Goal: Complete application form

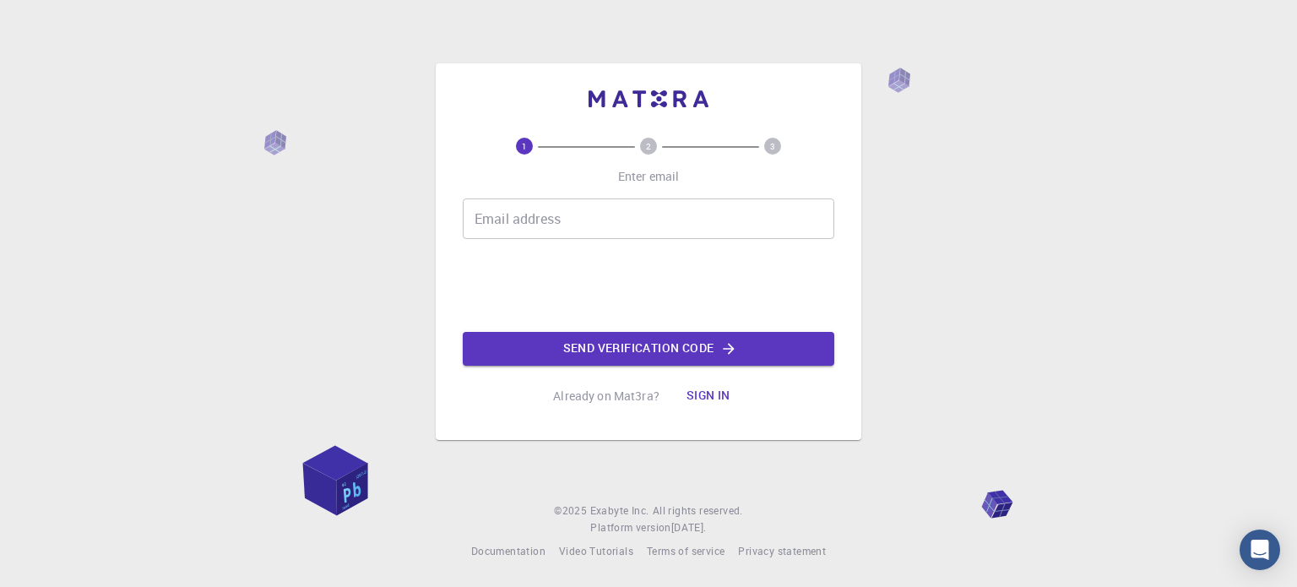
click at [609, 225] on input "Email address" at bounding box center [649, 218] width 372 height 41
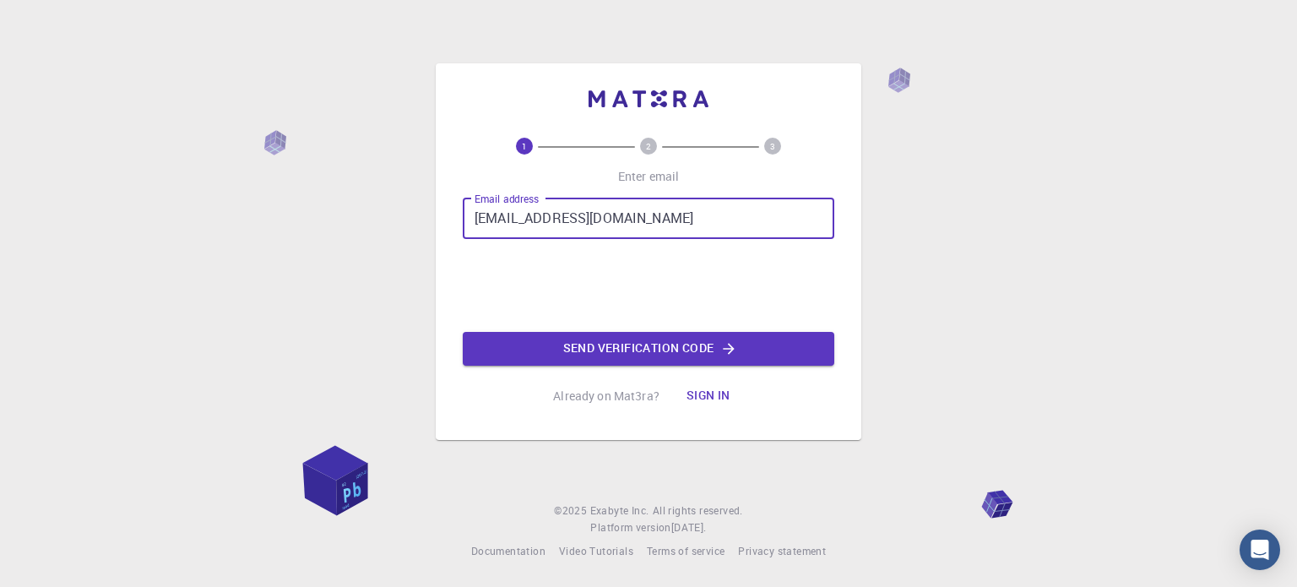
type input "[EMAIL_ADDRESS][DOMAIN_NAME]"
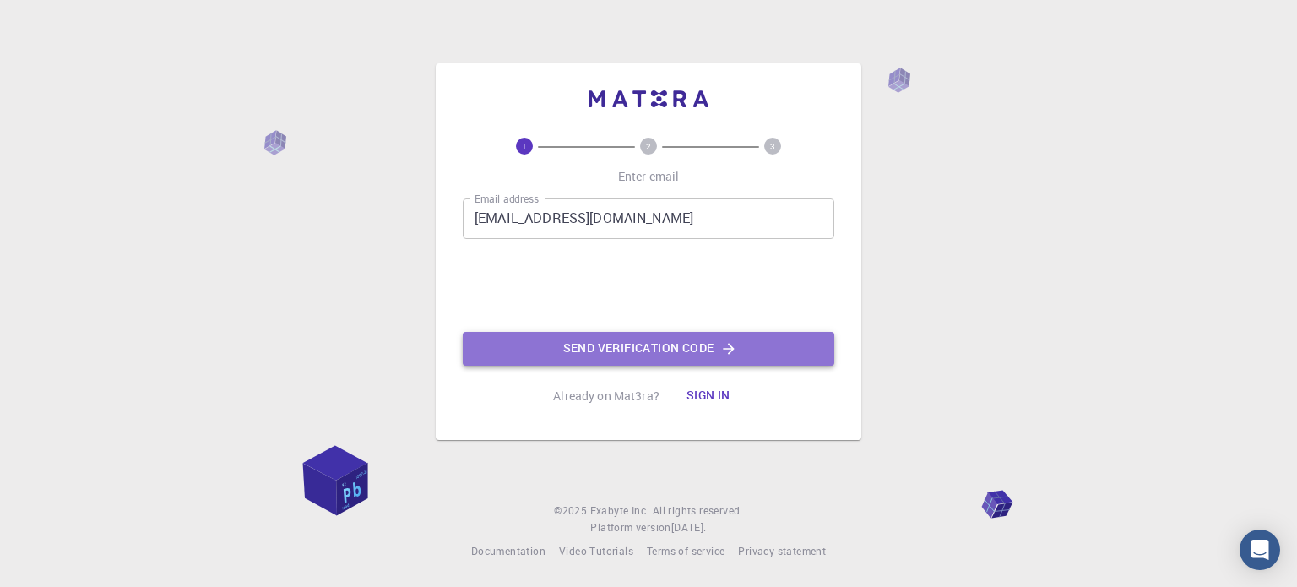
click at [670, 351] on button "Send verification code" at bounding box center [649, 349] width 372 height 34
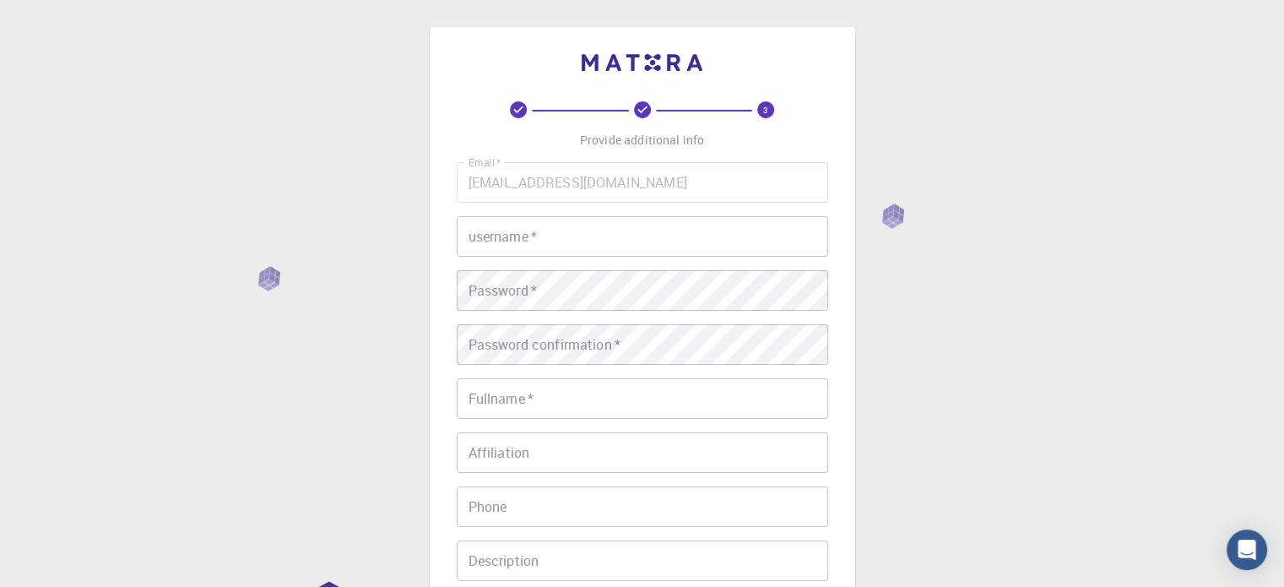
click at [534, 231] on input "username   *" at bounding box center [643, 236] width 372 height 41
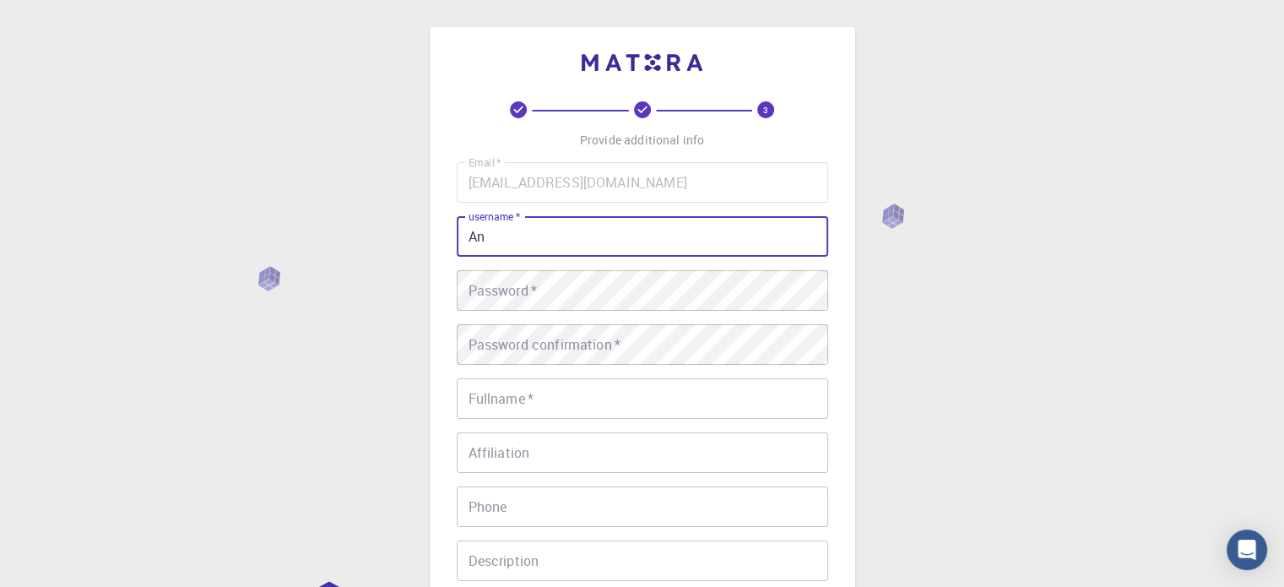
type input "A"
type input "ankieho"
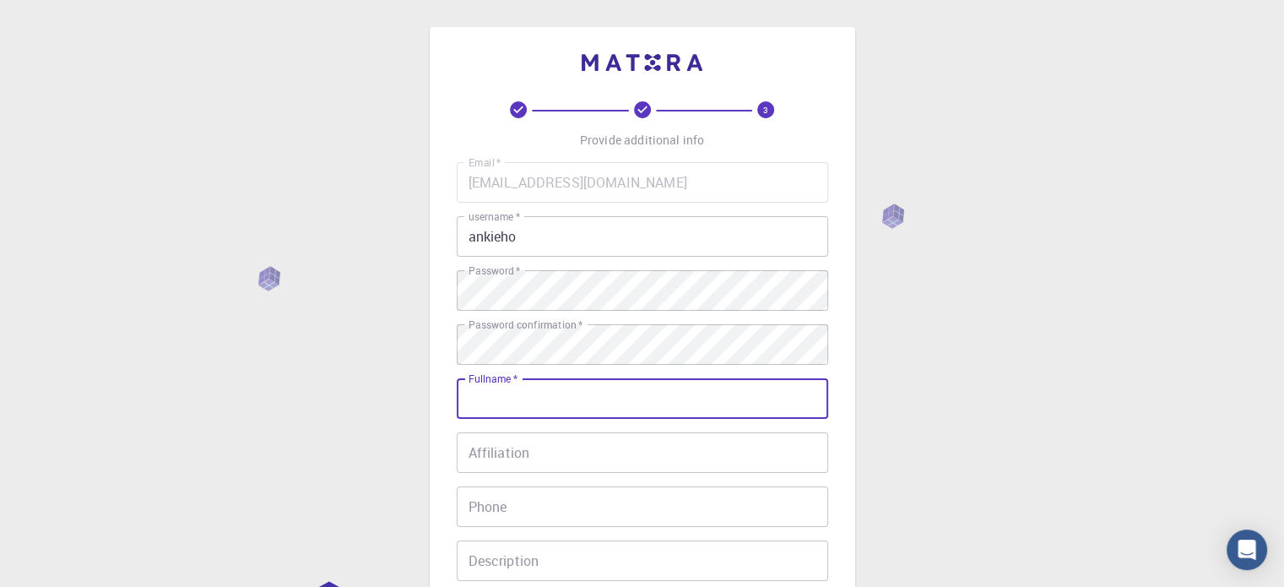
click at [607, 396] on input "Fullname   *" at bounding box center [643, 398] width 372 height 41
type input "[PERSON_NAME]"
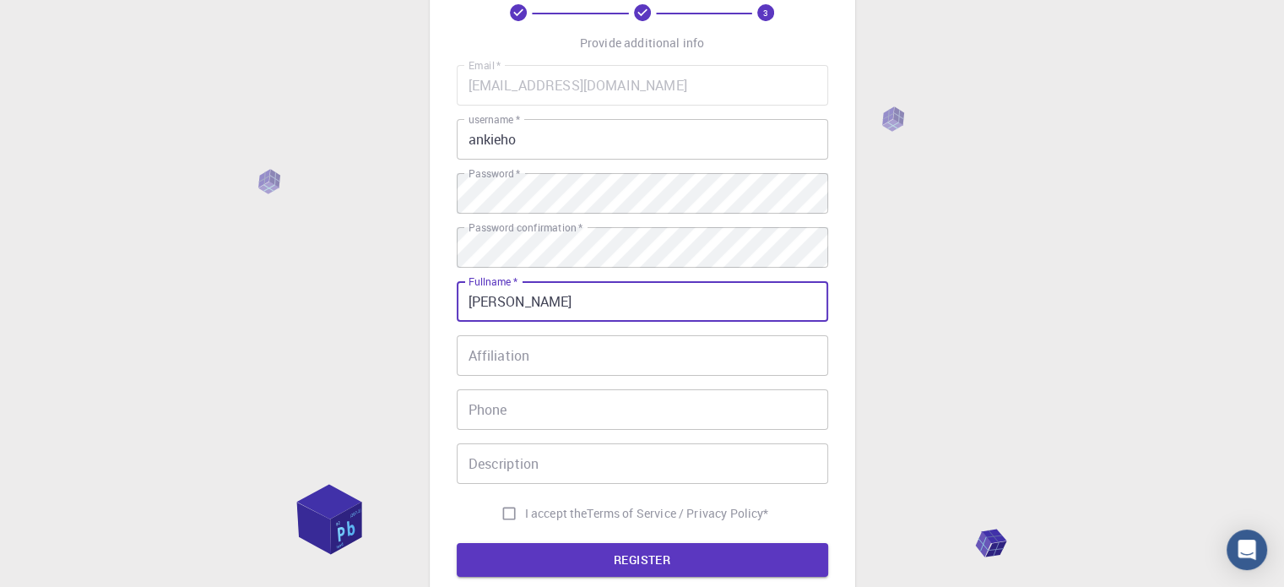
scroll to position [169, 0]
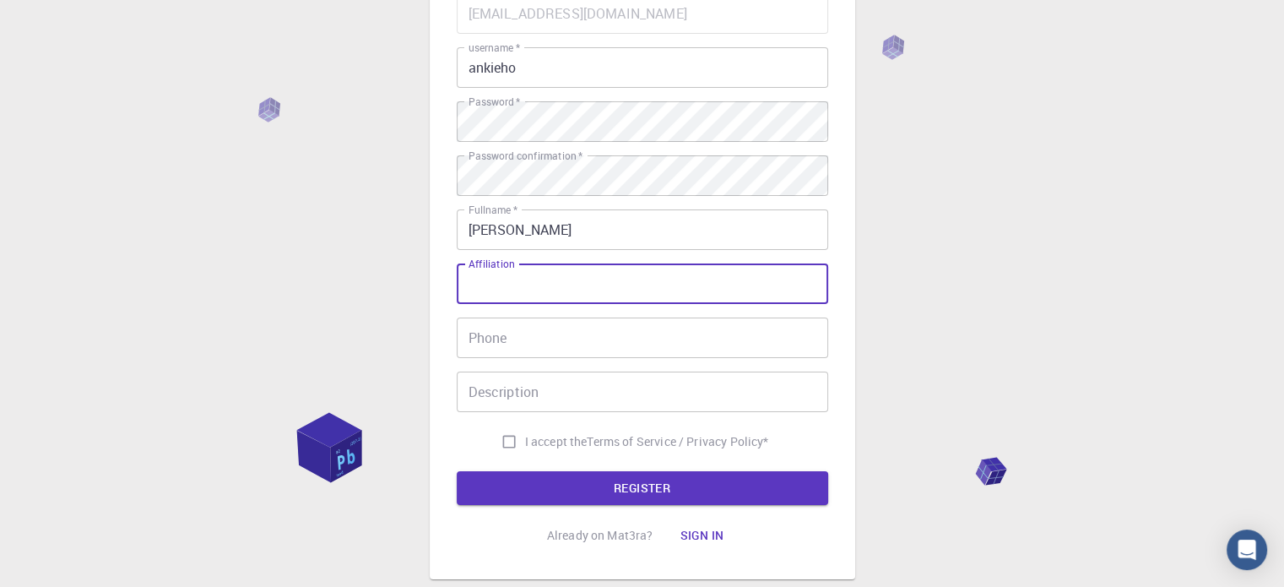
click at [510, 285] on input "Affiliation" at bounding box center [643, 283] width 372 height 41
click at [516, 340] on input "Phone" at bounding box center [643, 338] width 372 height 41
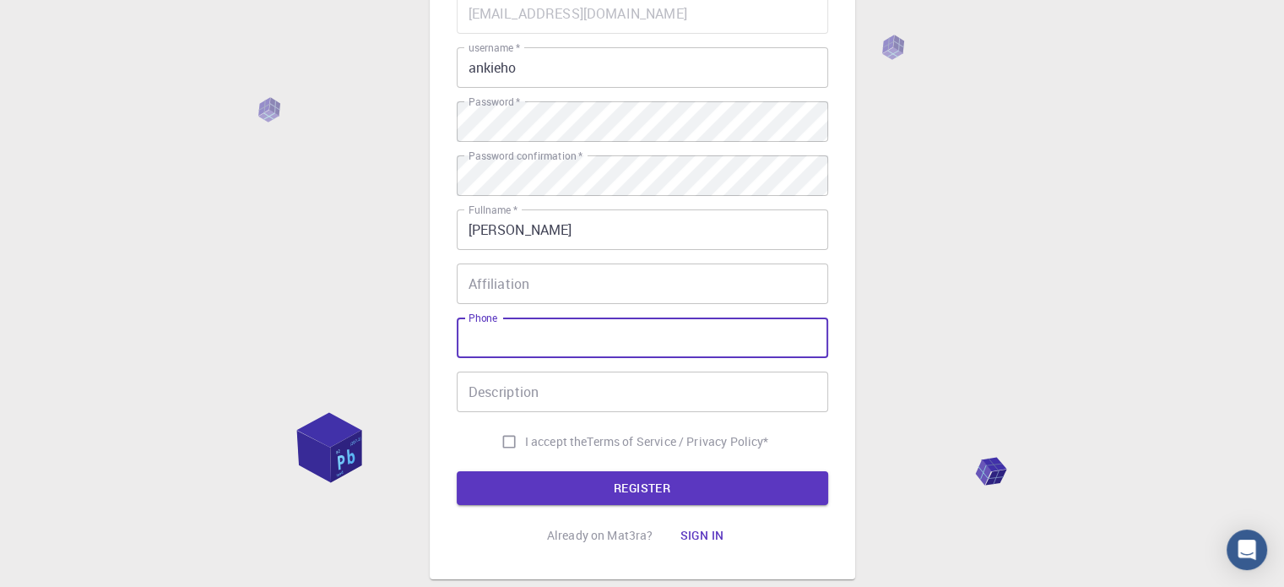
click at [943, 345] on div "3 Provide additional info Email   * [EMAIL_ADDRESS][DOMAIN_NAME] Email   * user…" at bounding box center [642, 261] width 1284 height 860
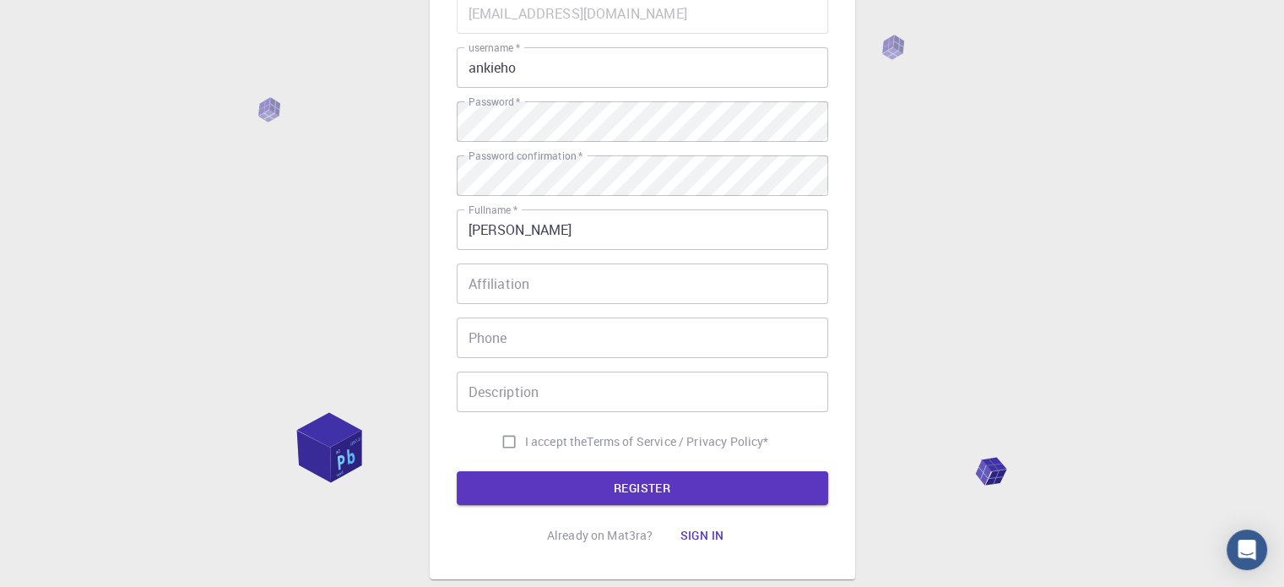
click at [497, 442] on input "I accept the Terms of Service / Privacy Policy *" at bounding box center [509, 442] width 32 height 32
checkbox input "true"
click at [590, 488] on button "REGISTER" at bounding box center [643, 488] width 372 height 34
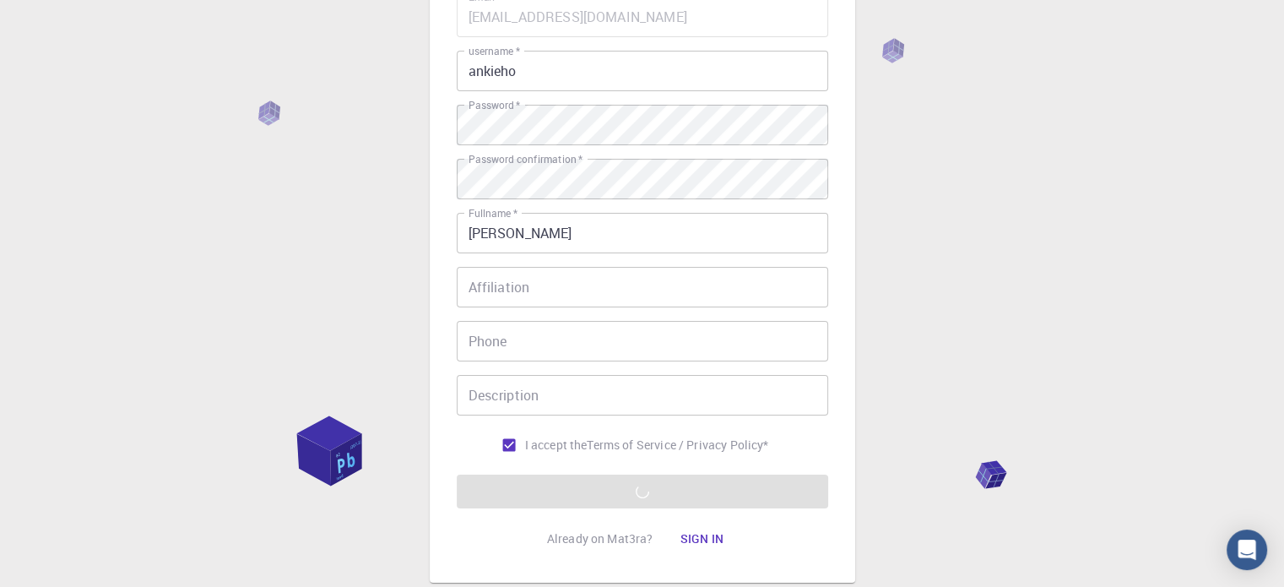
scroll to position [272, 0]
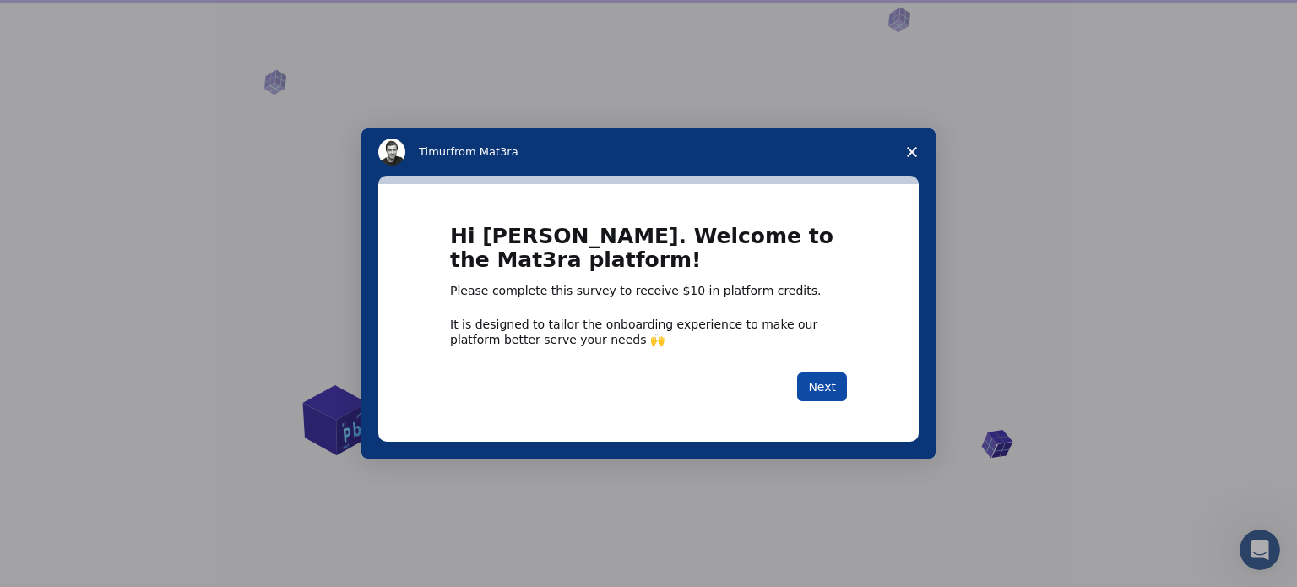
click at [828, 385] on button "Next" at bounding box center [822, 386] width 50 height 29
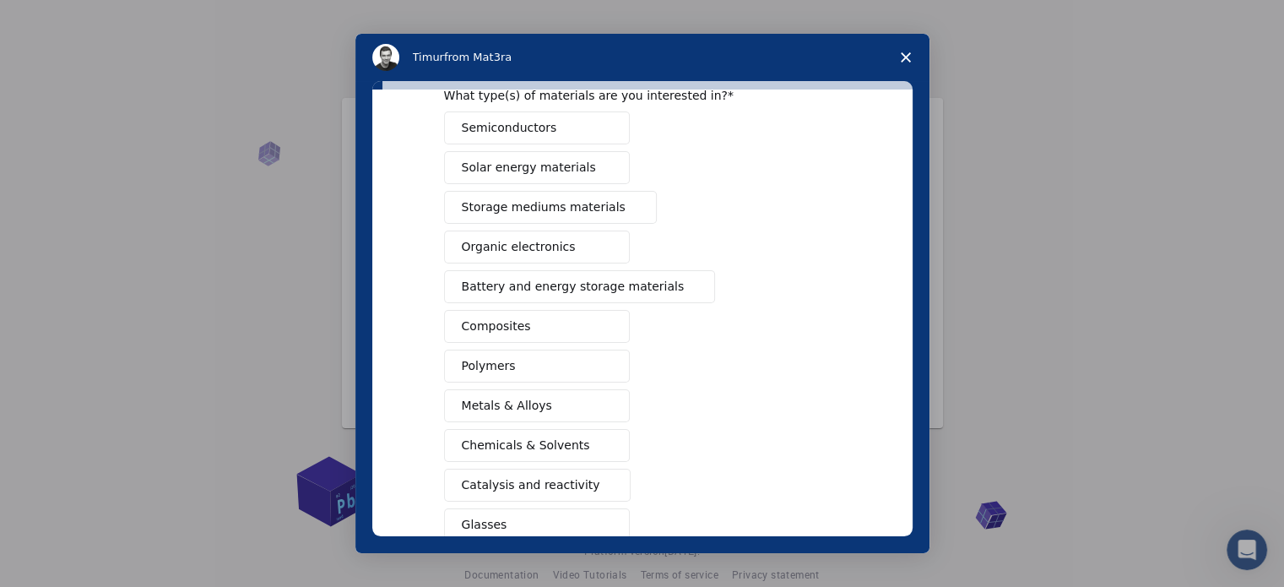
scroll to position [169, 0]
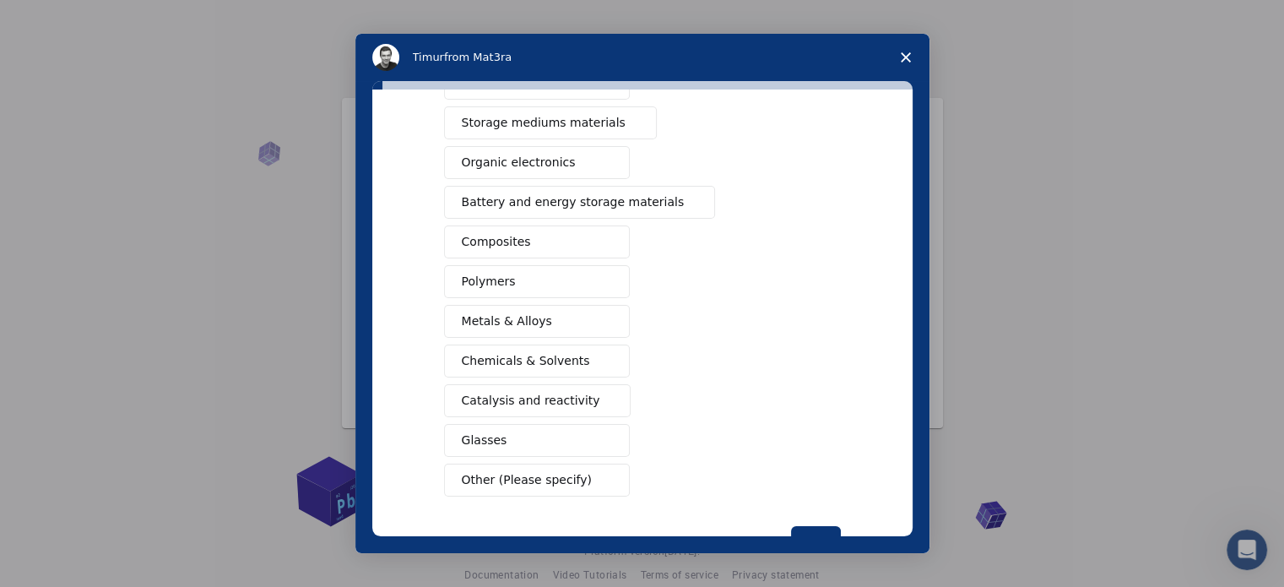
click at [491, 237] on span "Composites" at bounding box center [496, 242] width 69 height 18
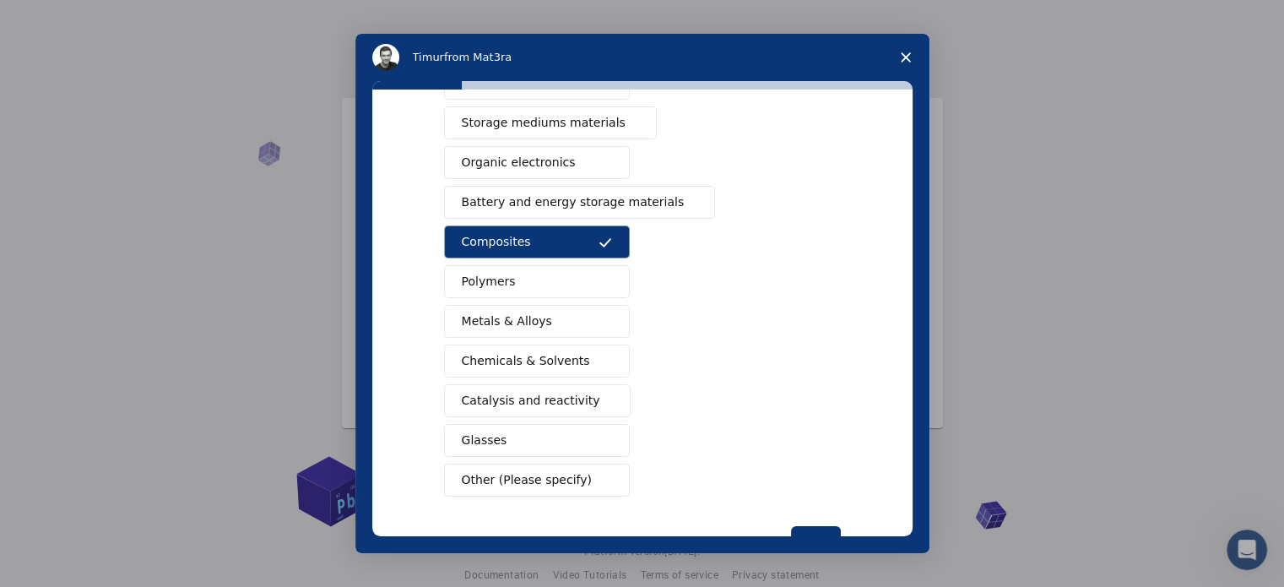
click at [539, 353] on span "Chemicals & Solvents" at bounding box center [526, 361] width 128 height 18
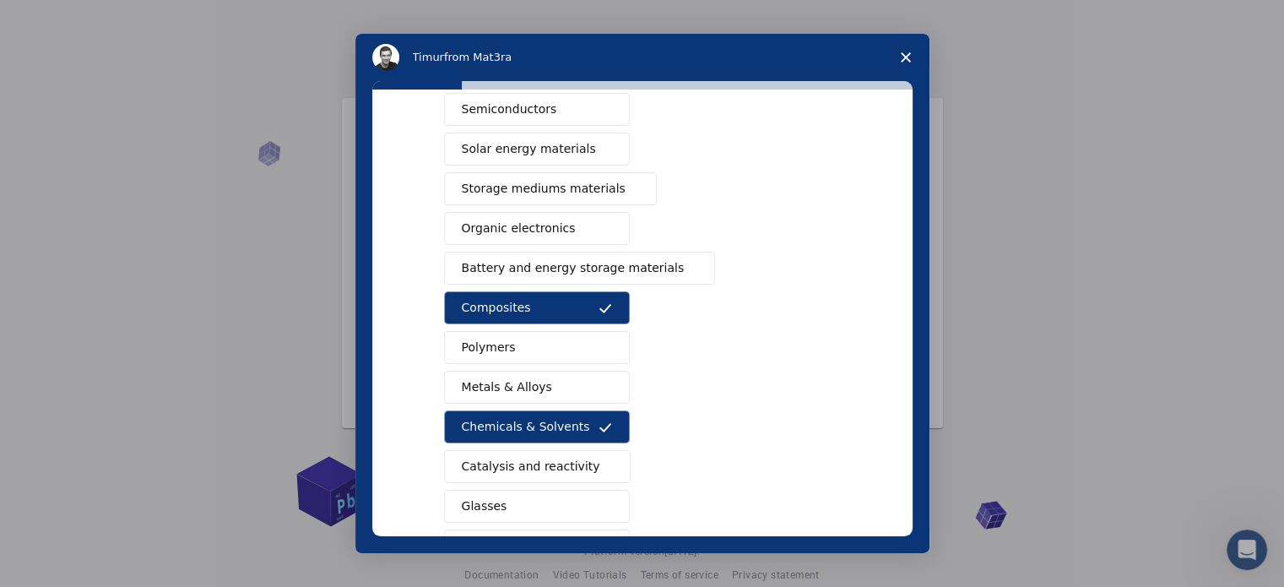
scroll to position [223, 0]
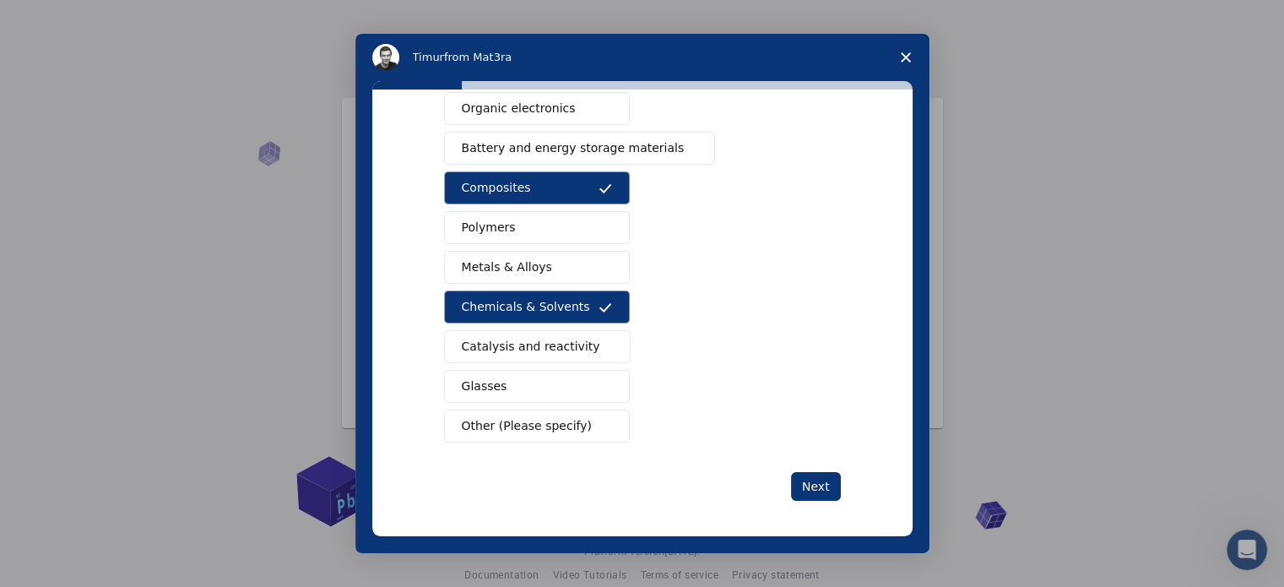
click at [535, 421] on span "Other (Please specify)" at bounding box center [527, 426] width 130 height 18
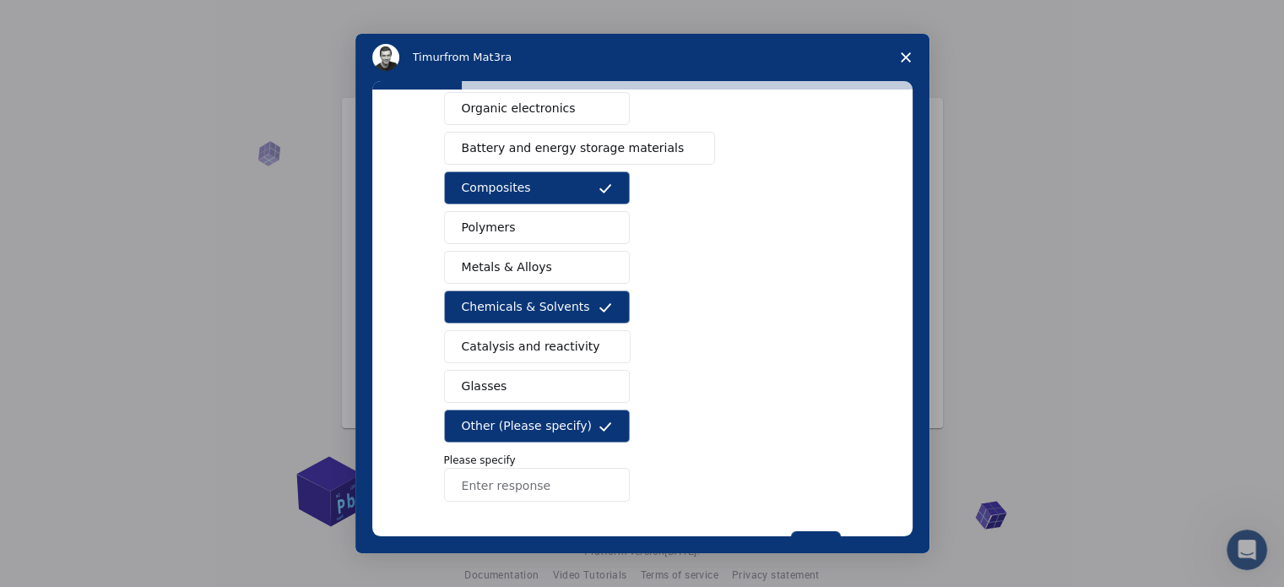
click at [482, 484] on input "Enter response" at bounding box center [537, 485] width 186 height 34
click at [492, 480] on input "Enter response" at bounding box center [537, 485] width 186 height 34
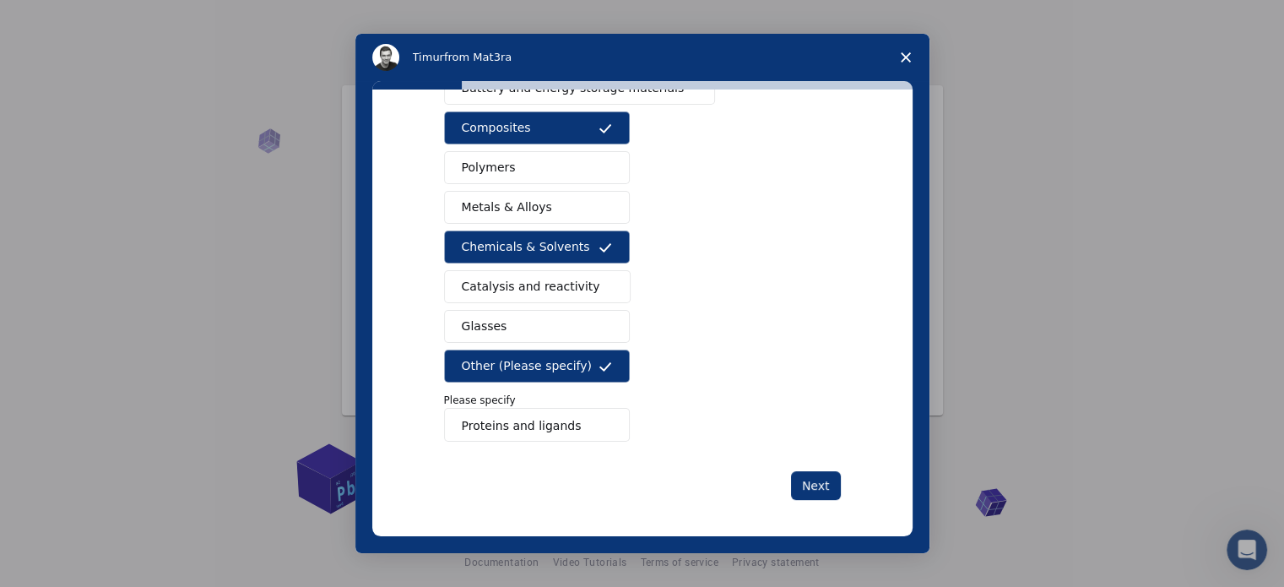
scroll to position [24, 0]
type input "Proteins and ligands"
click at [813, 482] on button "Next" at bounding box center [816, 485] width 50 height 29
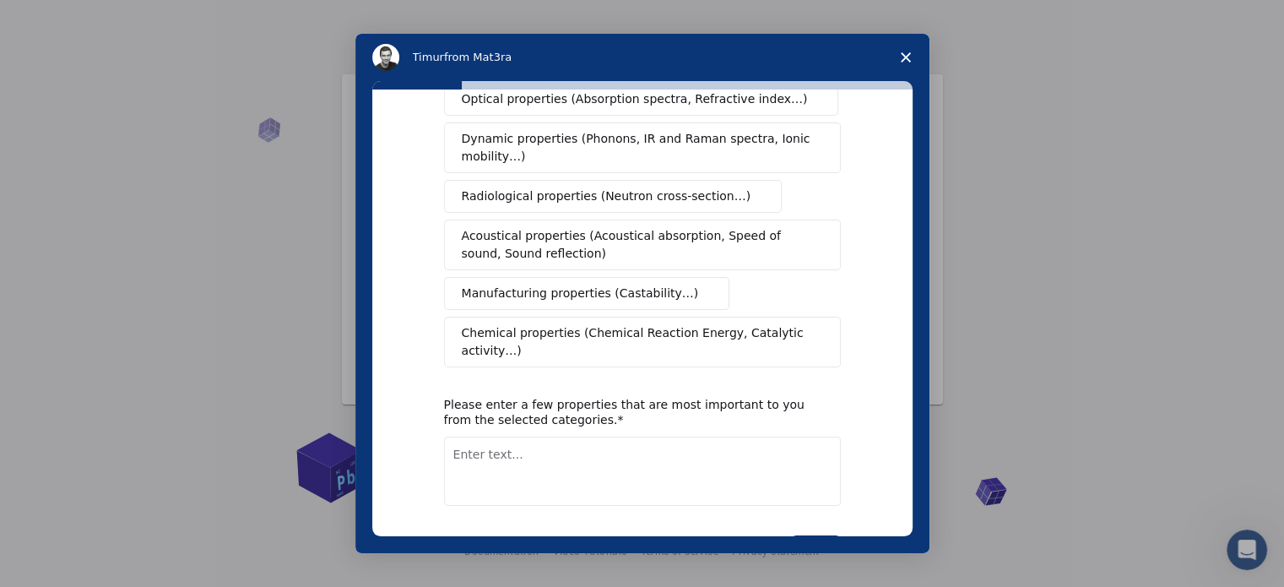
scroll to position [0, 0]
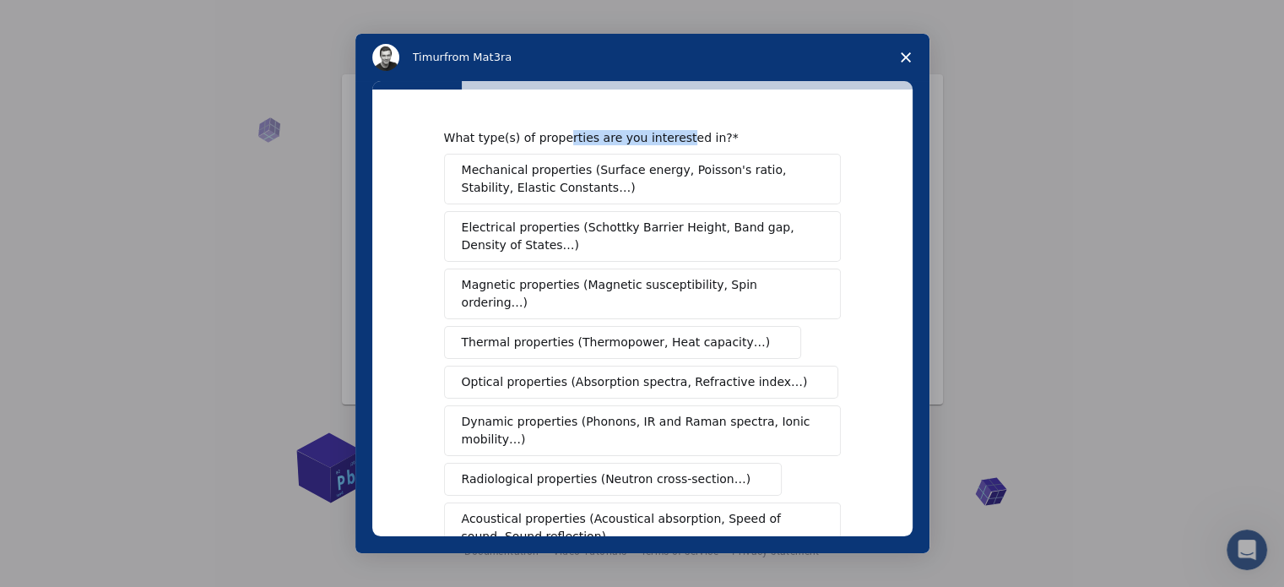
drag, startPoint x: 554, startPoint y: 138, endPoint x: 679, endPoint y: 144, distance: 125.1
click at [676, 144] on div "What type(s) of properties are you interested in?" at bounding box center [630, 137] width 372 height 15
click at [660, 174] on span "Mechanical properties (Surface energy, Poisson's ratio, Stability, Elastic Cons…" at bounding box center [638, 178] width 352 height 35
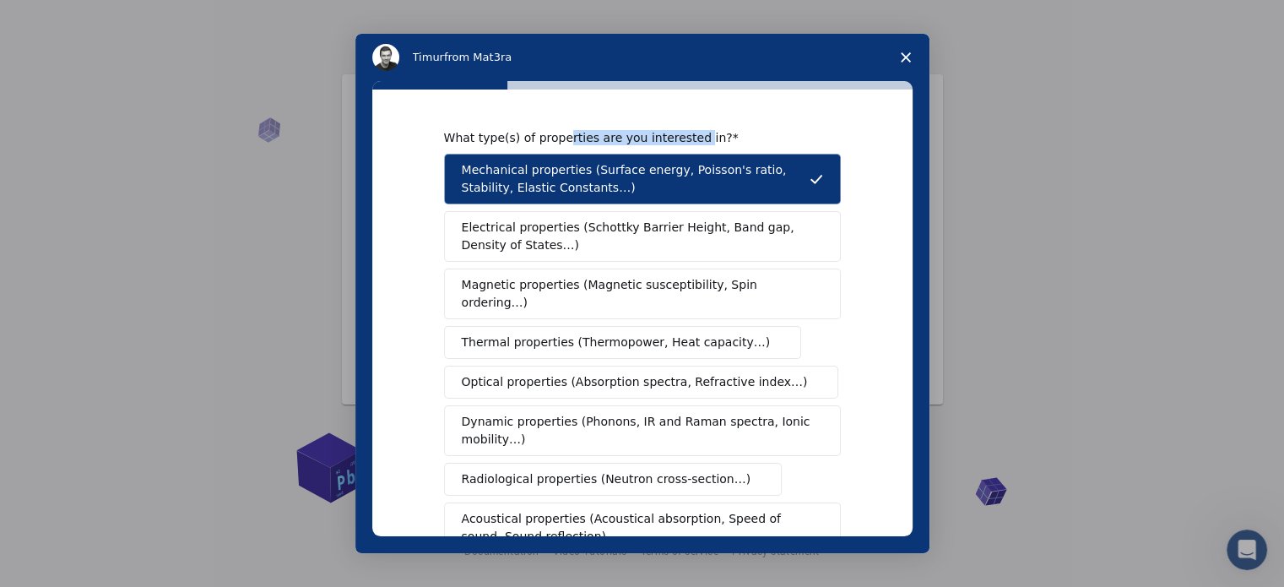
click at [646, 334] on span "Thermal properties (Thermopower, Heat capacity…)" at bounding box center [616, 343] width 309 height 18
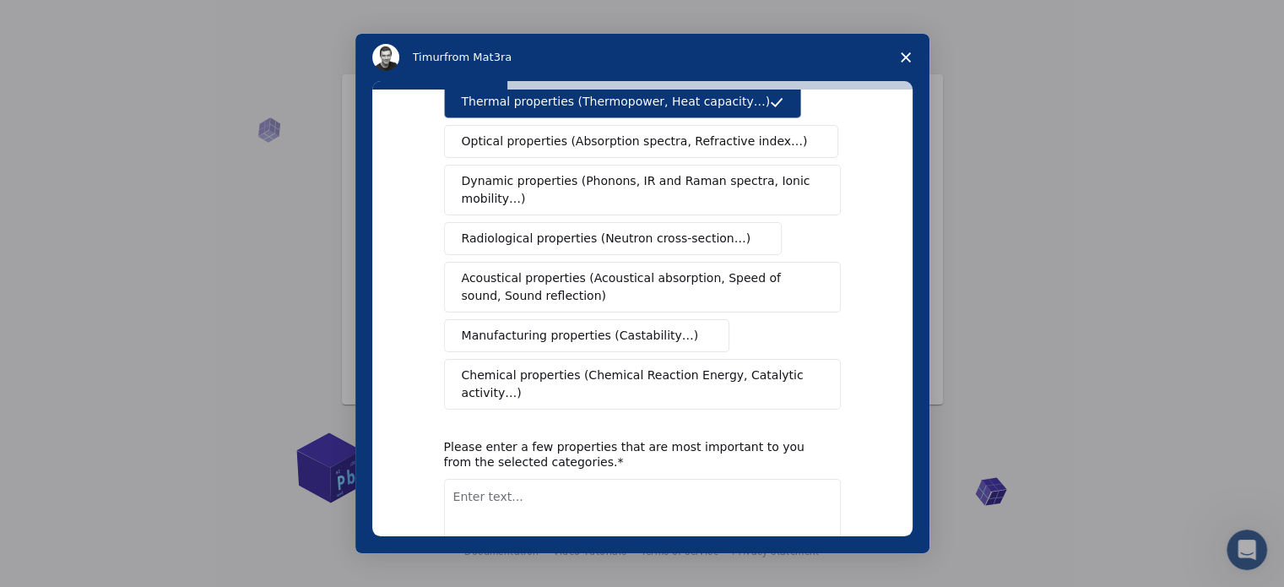
scroll to position [311, 0]
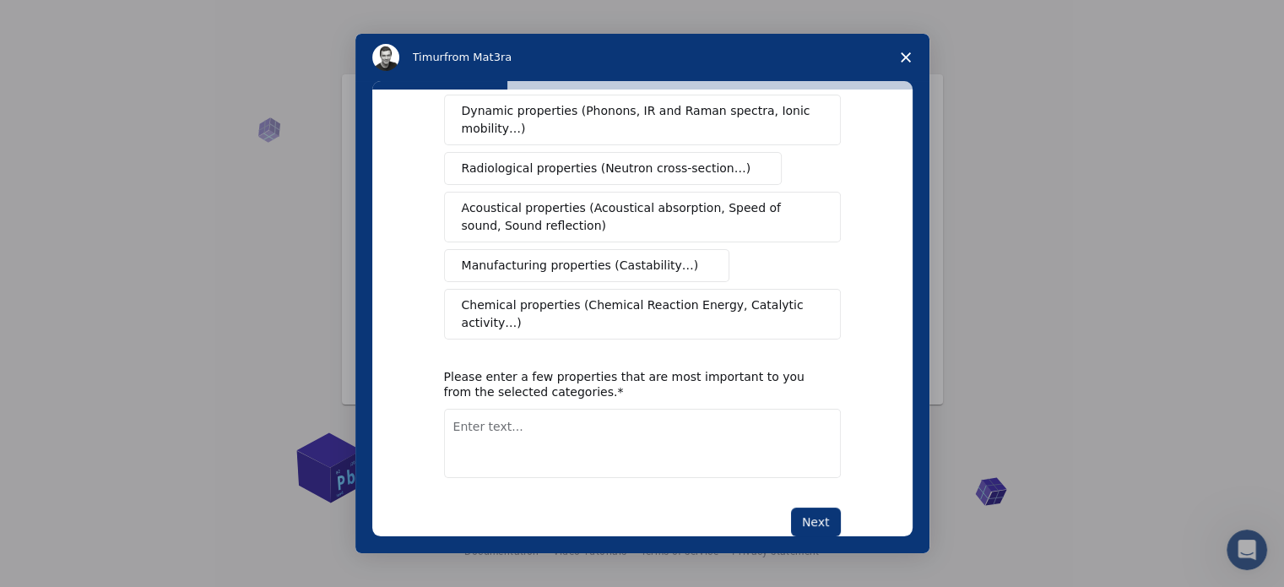
click at [584, 296] on span "Chemical properties (Chemical Reaction Energy, Catalytic activity…)" at bounding box center [637, 313] width 350 height 35
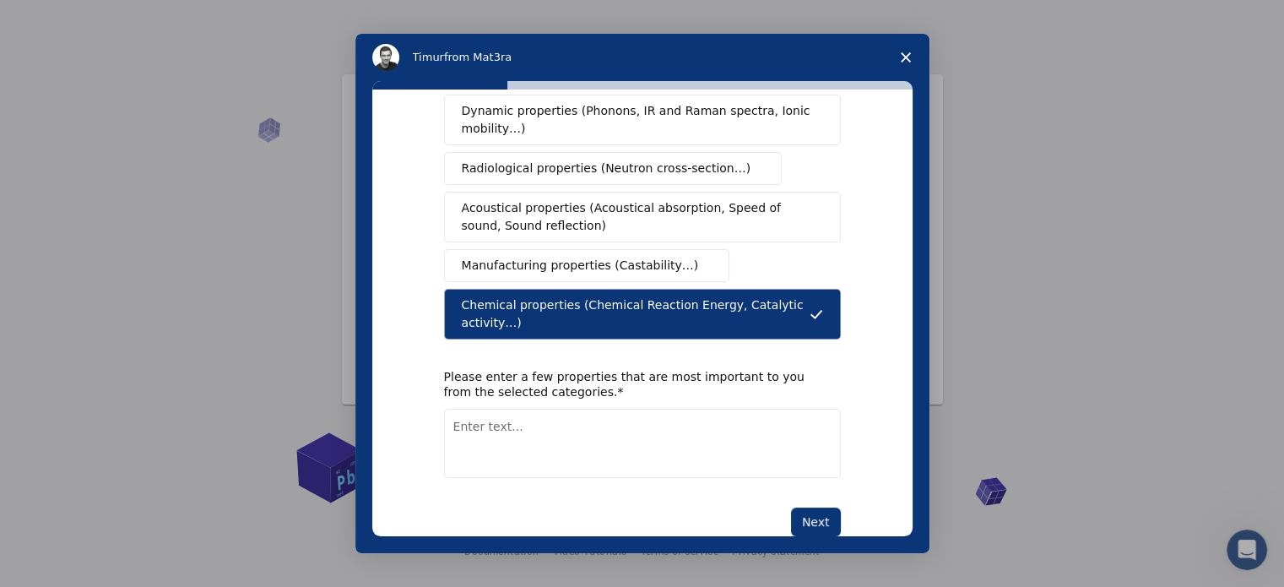
click at [486, 409] on textarea "Enter text..." at bounding box center [642, 443] width 397 height 69
type textarea "Molecular dynamics"
click at [828, 508] on button "Next" at bounding box center [816, 522] width 50 height 29
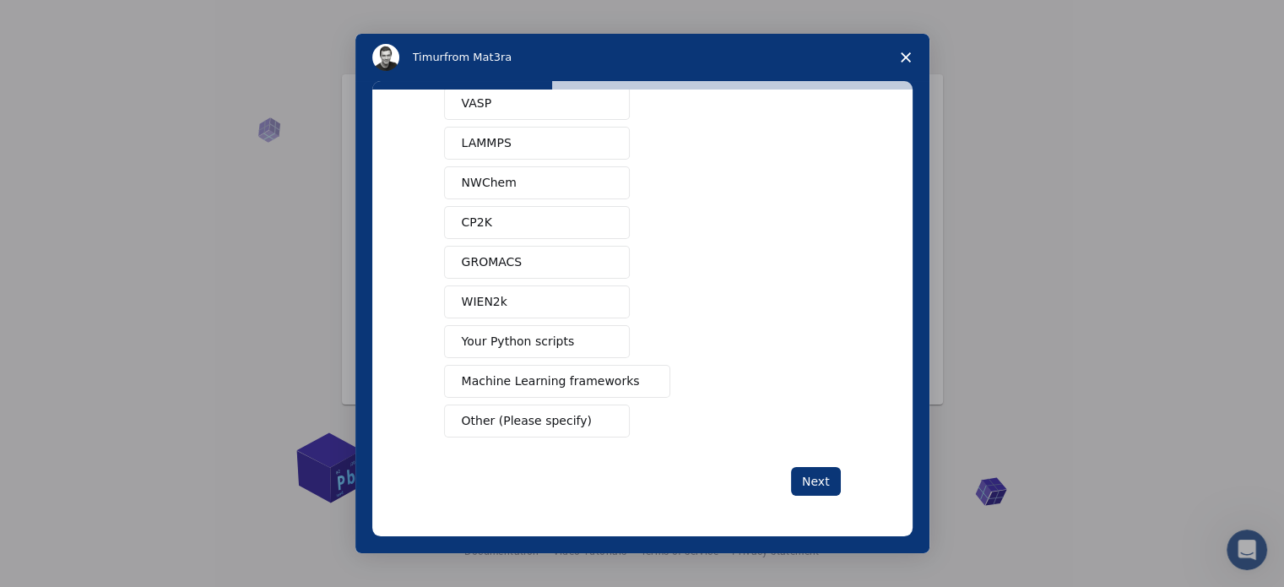
scroll to position [0, 0]
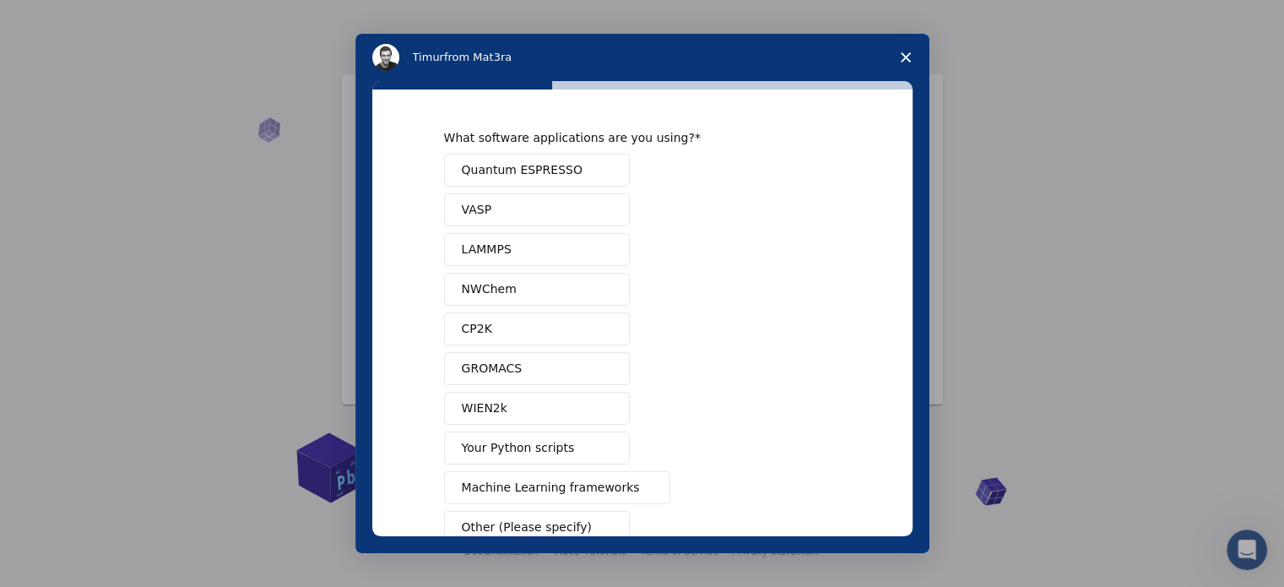
click at [517, 369] on button "GROMACS" at bounding box center [537, 368] width 186 height 33
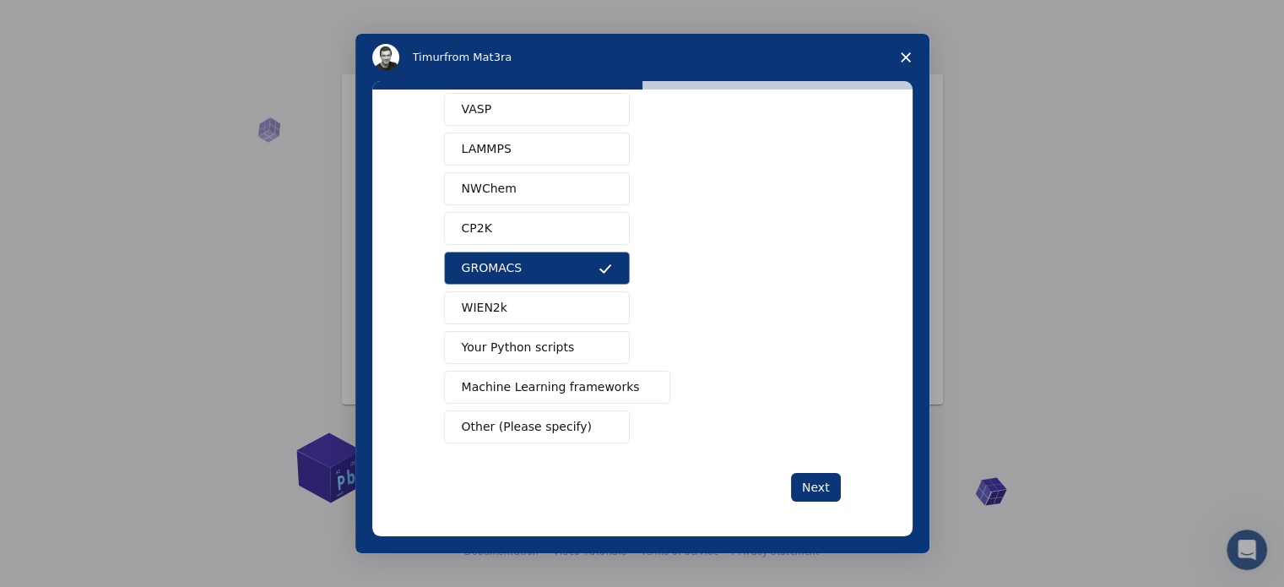
scroll to position [102, 0]
click at [547, 347] on span "Your Python scripts" at bounding box center [518, 346] width 113 height 18
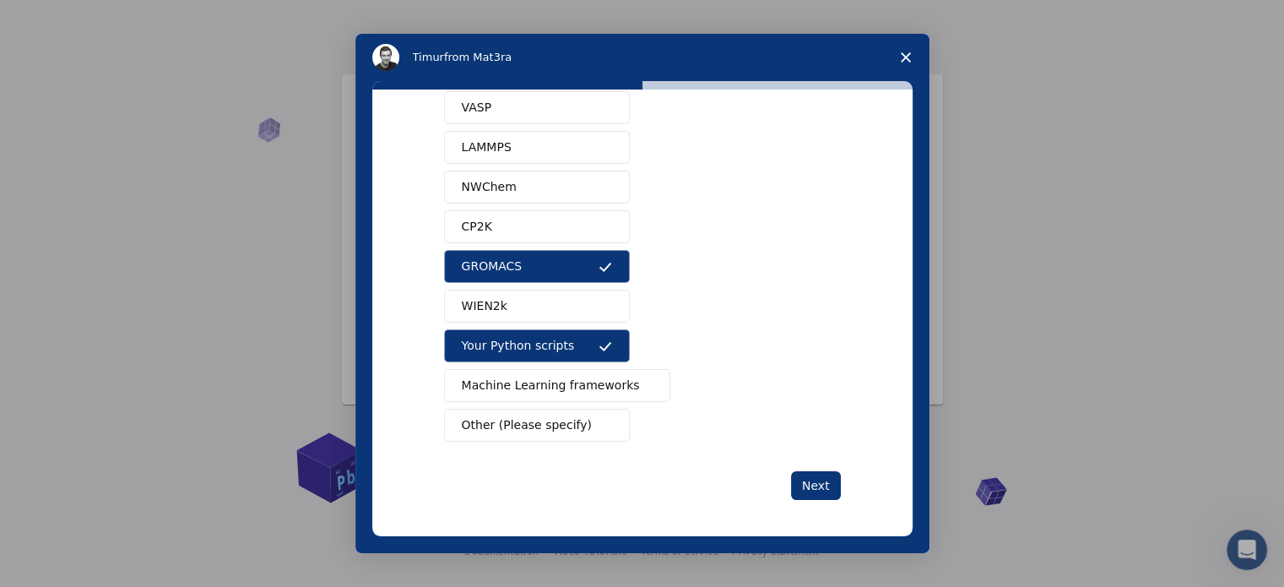
click at [519, 421] on span "Other (Please specify)" at bounding box center [527, 425] width 130 height 18
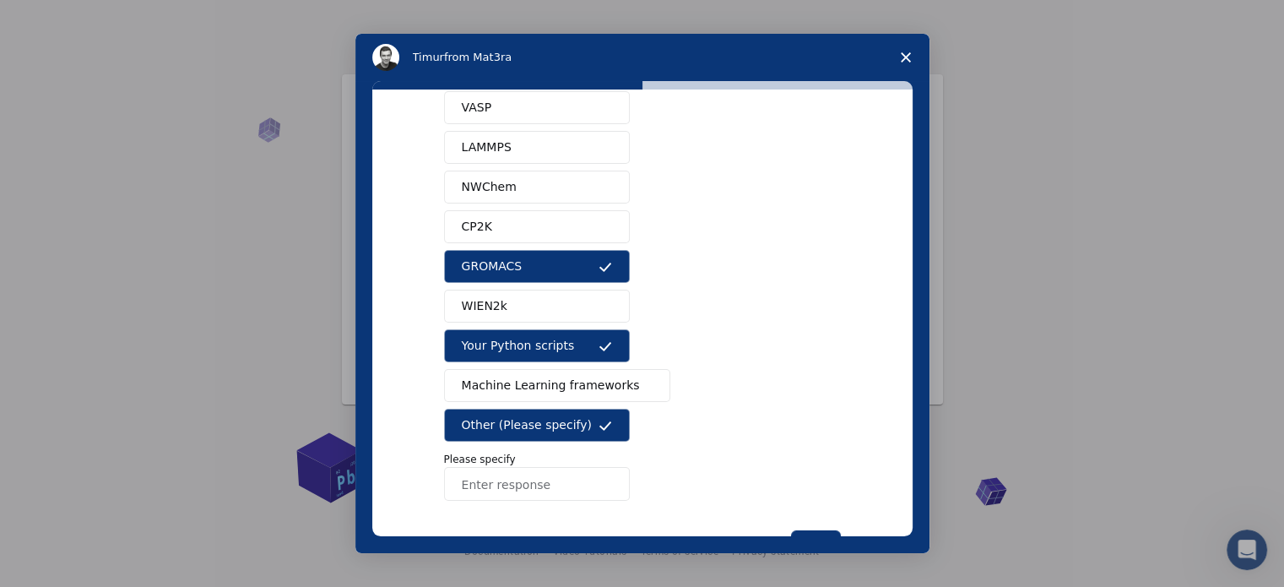
click at [493, 487] on input "Enter response" at bounding box center [537, 484] width 186 height 34
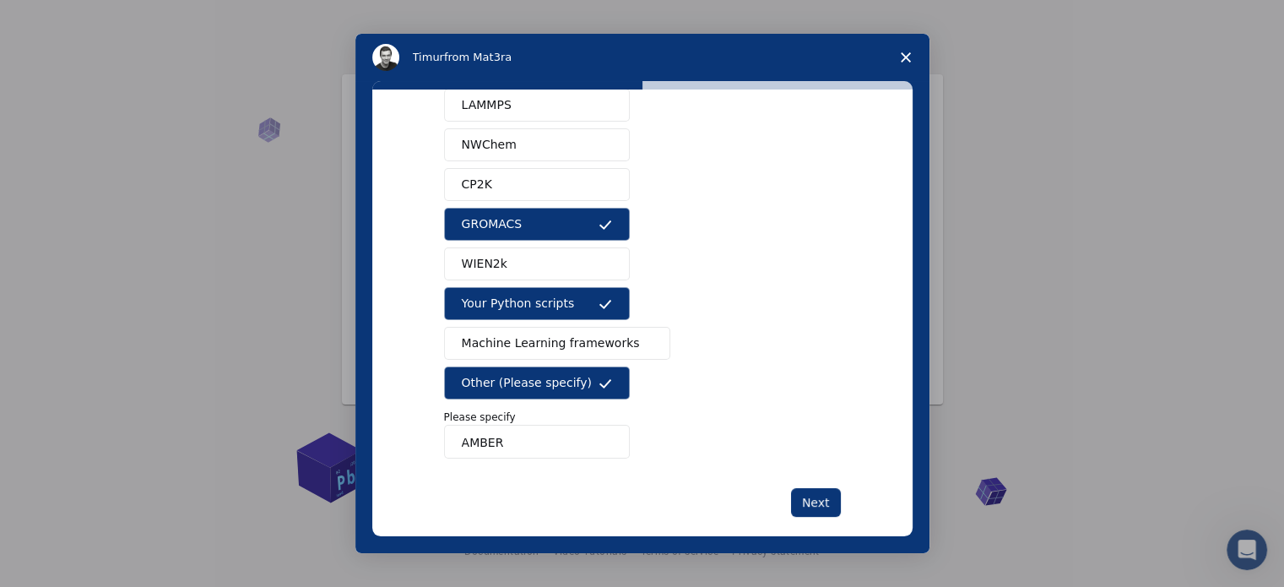
scroll to position [162, 0]
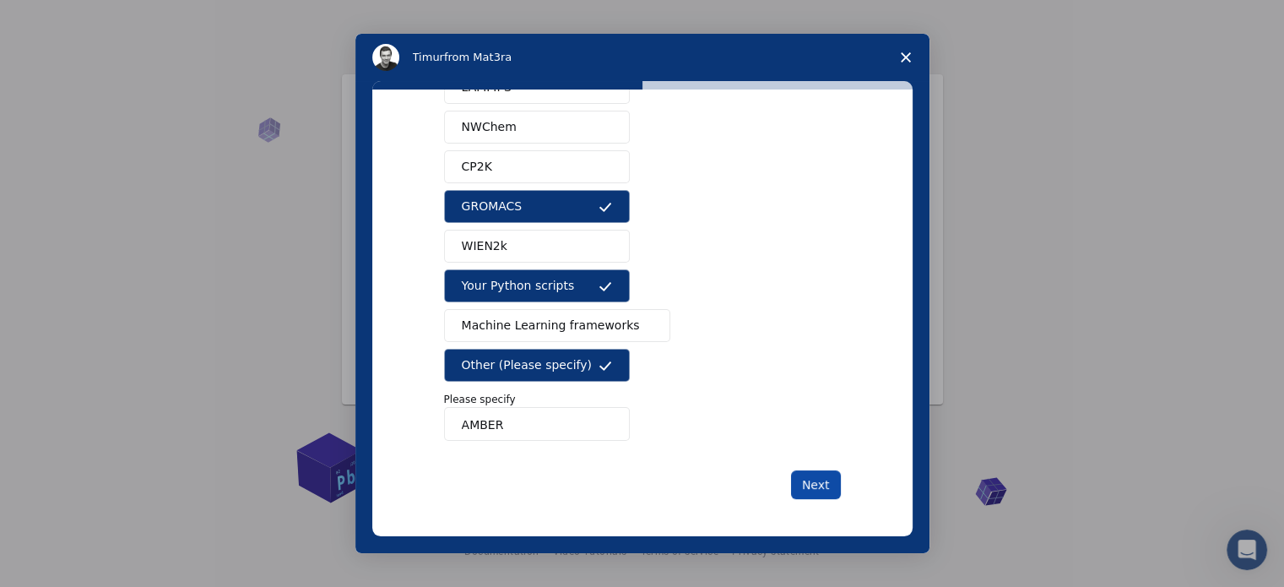
type input "AMBER"
click at [810, 488] on button "Next" at bounding box center [816, 484] width 50 height 29
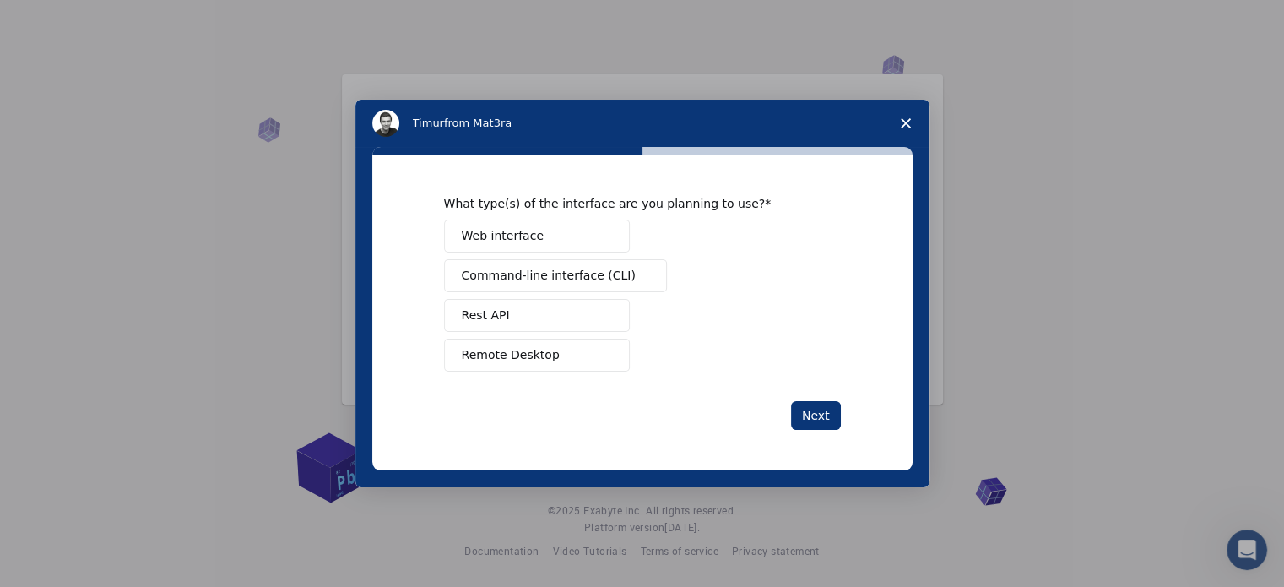
click at [521, 237] on span "Web interface" at bounding box center [503, 236] width 82 height 18
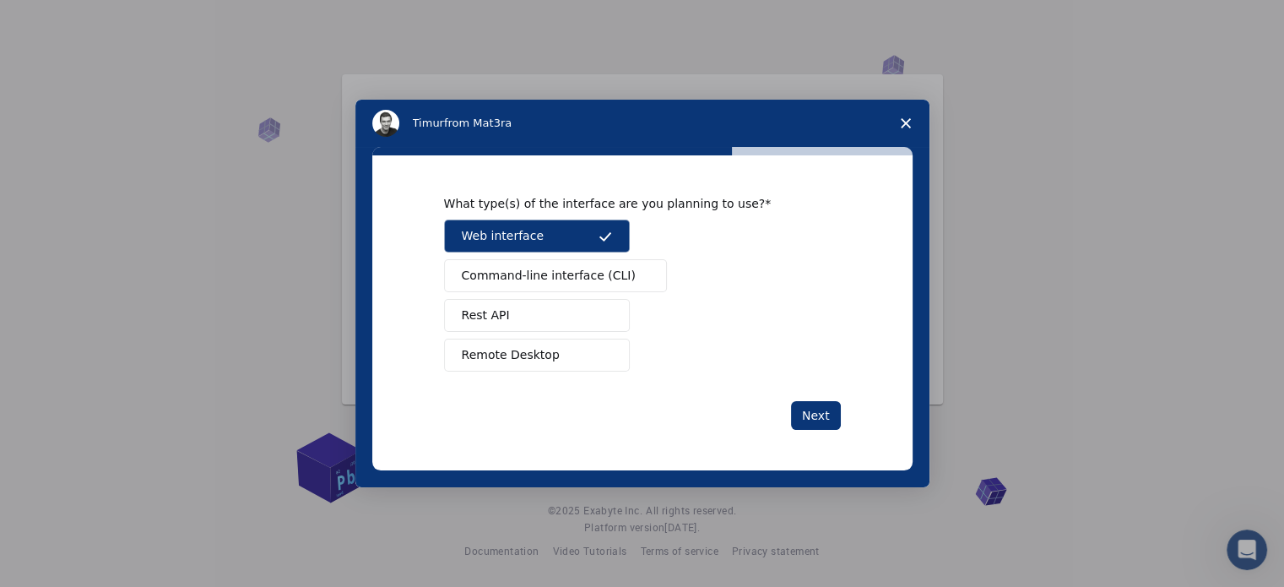
click at [524, 276] on span "Command-line interface (CLI)" at bounding box center [549, 276] width 174 height 18
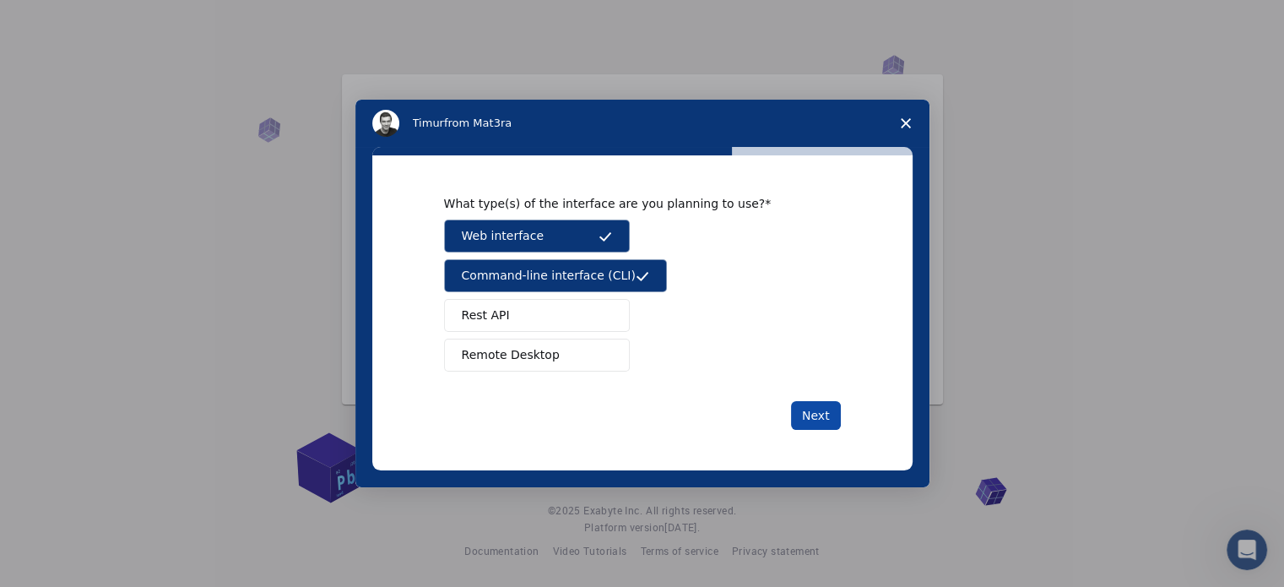
click at [828, 418] on button "Next" at bounding box center [816, 415] width 50 height 29
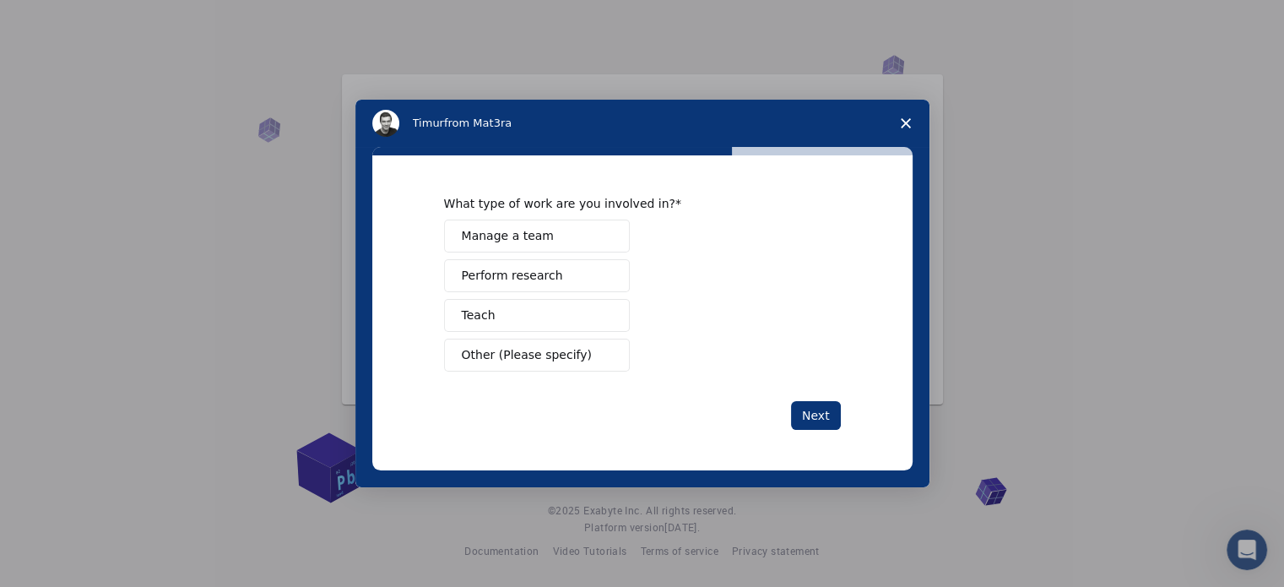
click at [544, 276] on span "Perform research" at bounding box center [512, 276] width 101 height 18
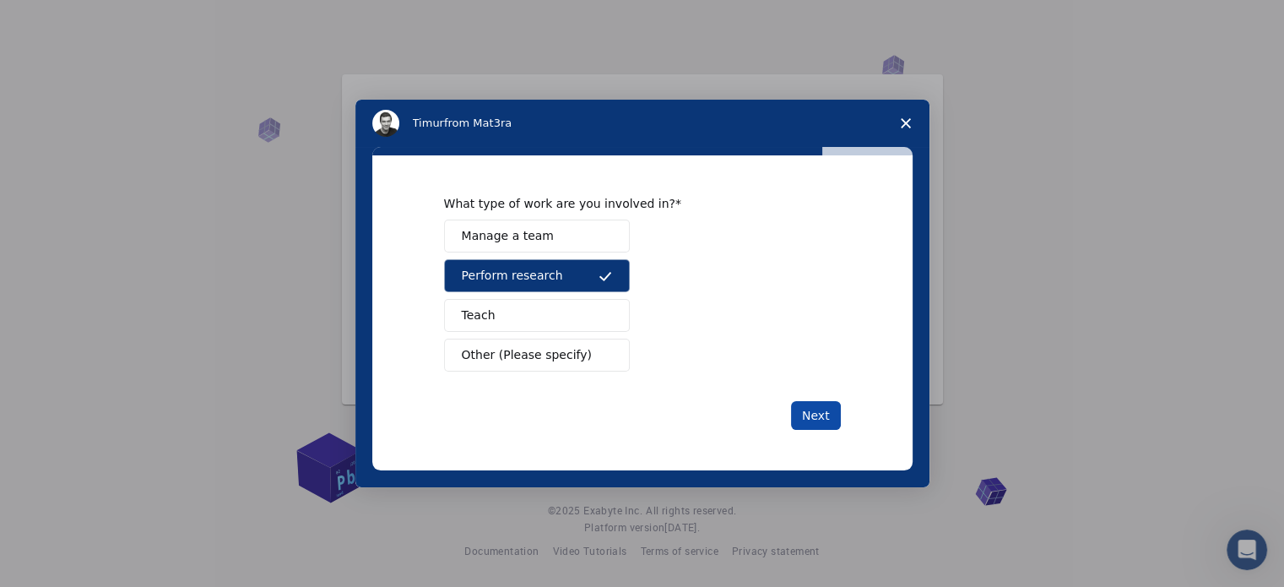
click at [828, 419] on button "Next" at bounding box center [816, 415] width 50 height 29
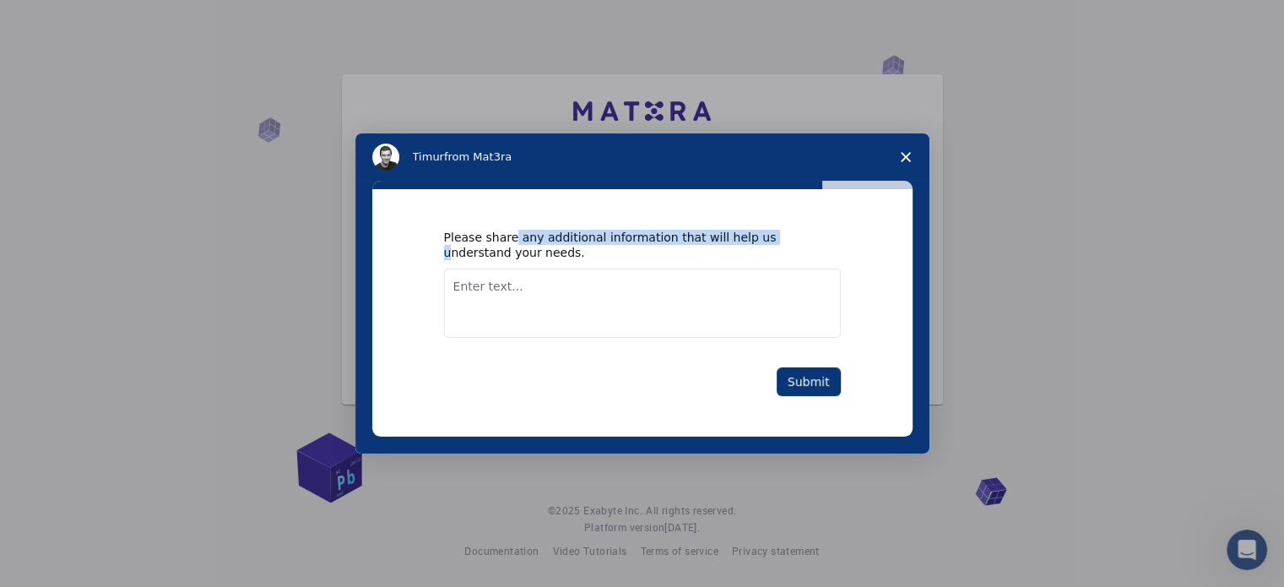
drag, startPoint x: 507, startPoint y: 241, endPoint x: 760, endPoint y: 241, distance: 253.3
click at [753, 241] on div "Please share any additional information that will help us understand your needs." at bounding box center [630, 245] width 372 height 30
click at [507, 246] on div "Please share any additional information that will help us understand your needs." at bounding box center [630, 245] width 372 height 30
click at [813, 381] on button "Submit" at bounding box center [809, 381] width 64 height 29
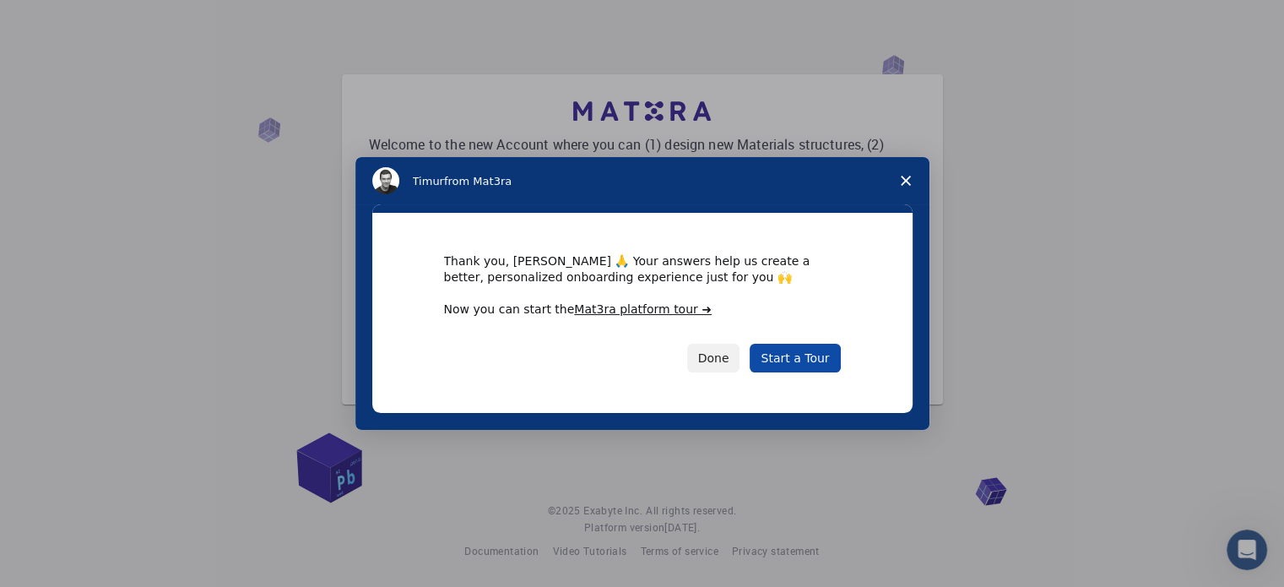
click at [789, 353] on link "Start a Tour" at bounding box center [795, 358] width 90 height 29
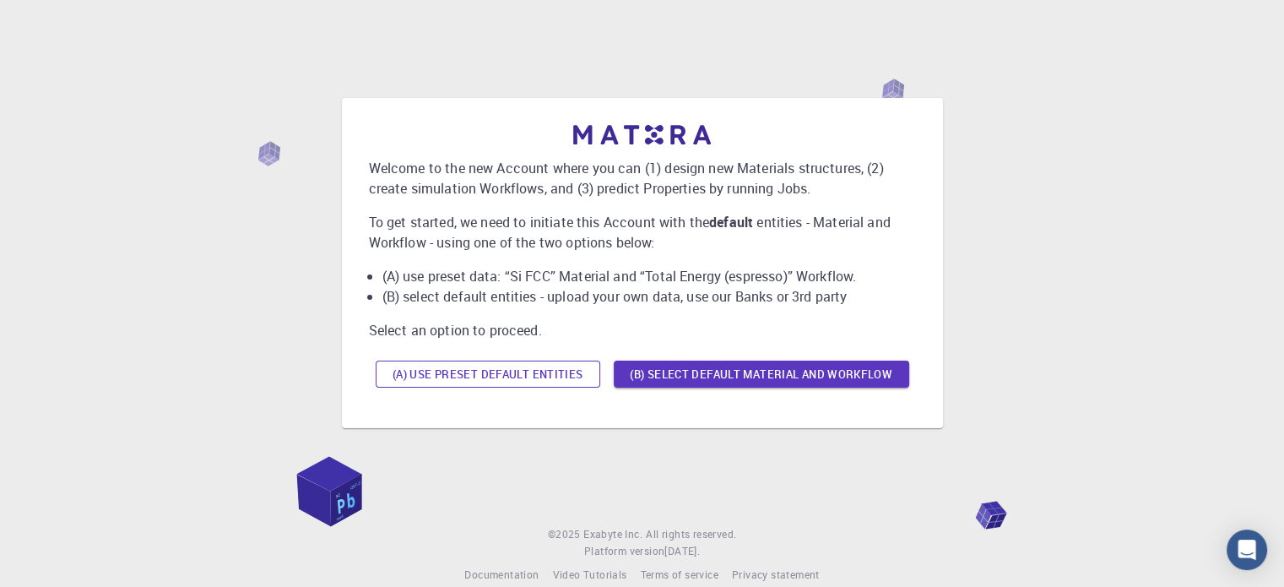
click at [534, 372] on button "(A) Use preset default entities" at bounding box center [488, 374] width 225 height 27
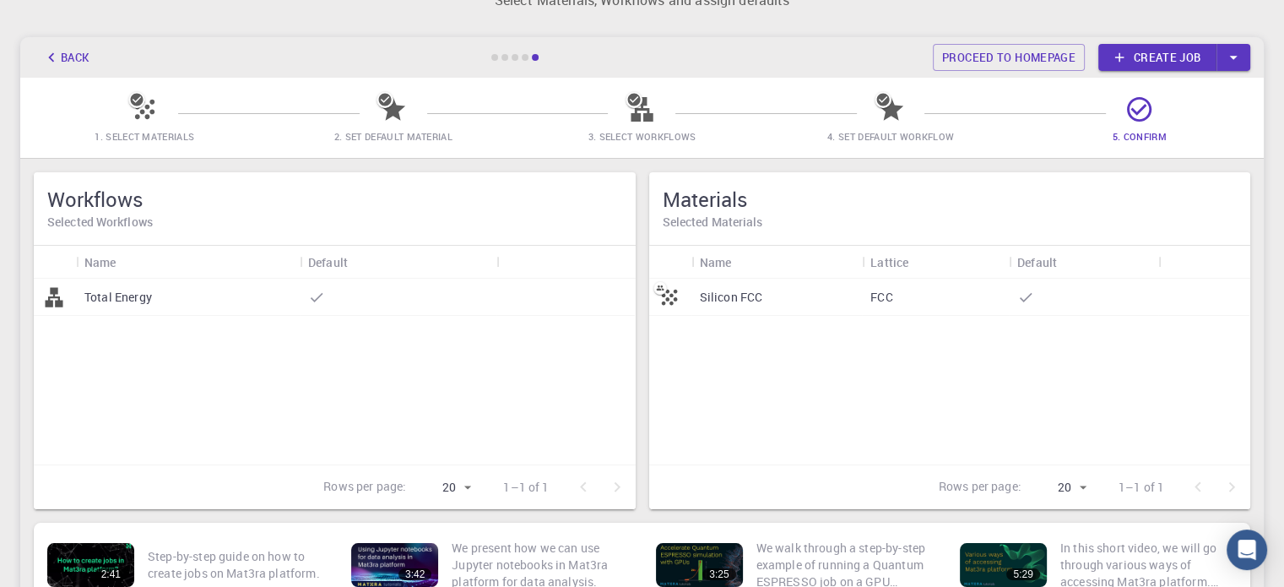
scroll to position [169, 0]
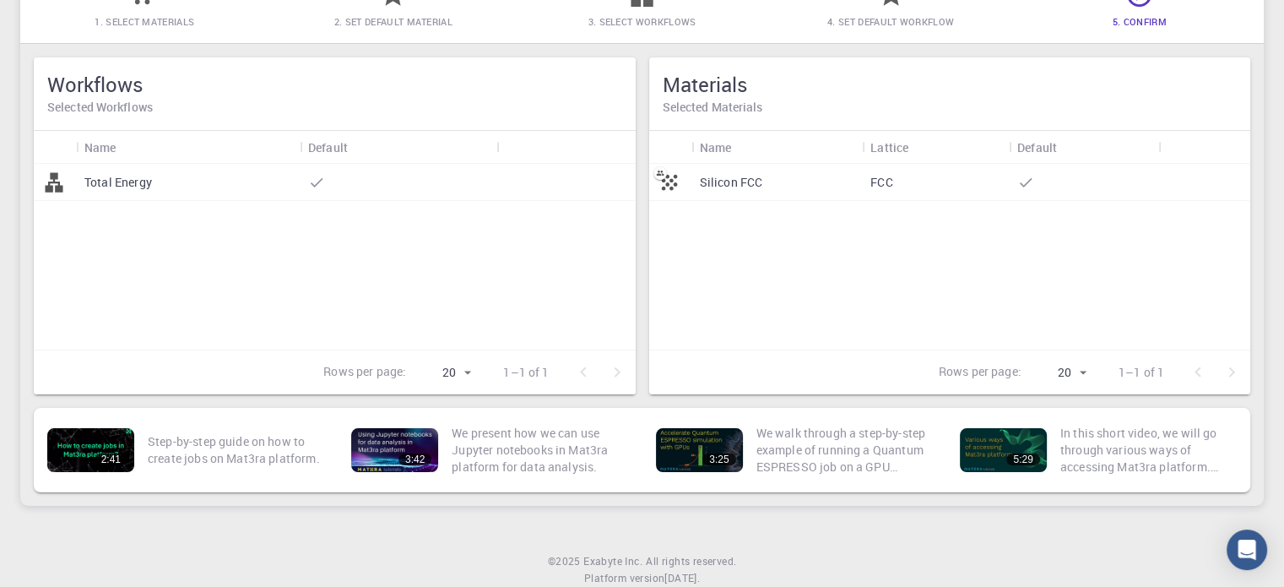
click at [381, 185] on div at bounding box center [398, 182] width 197 height 37
